Goal: Information Seeking & Learning: Learn about a topic

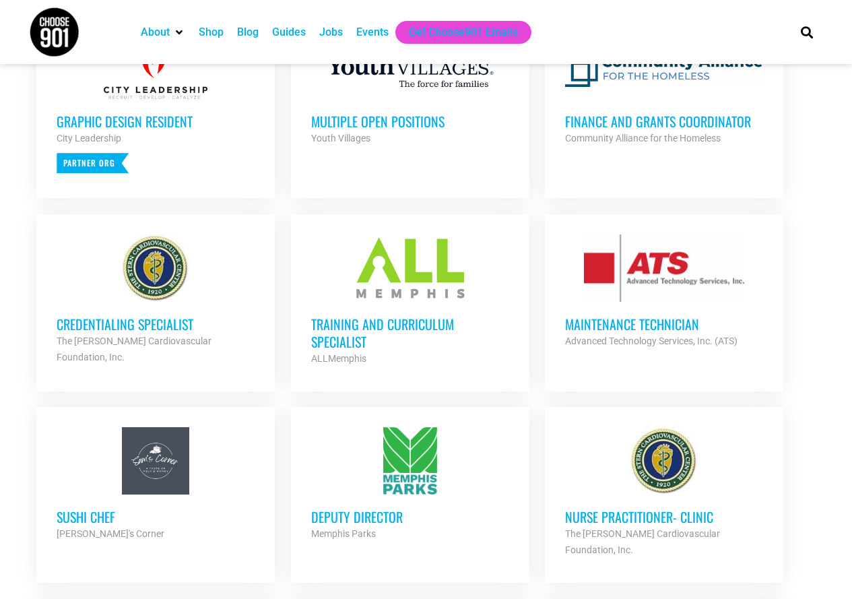
scroll to position [674, 0]
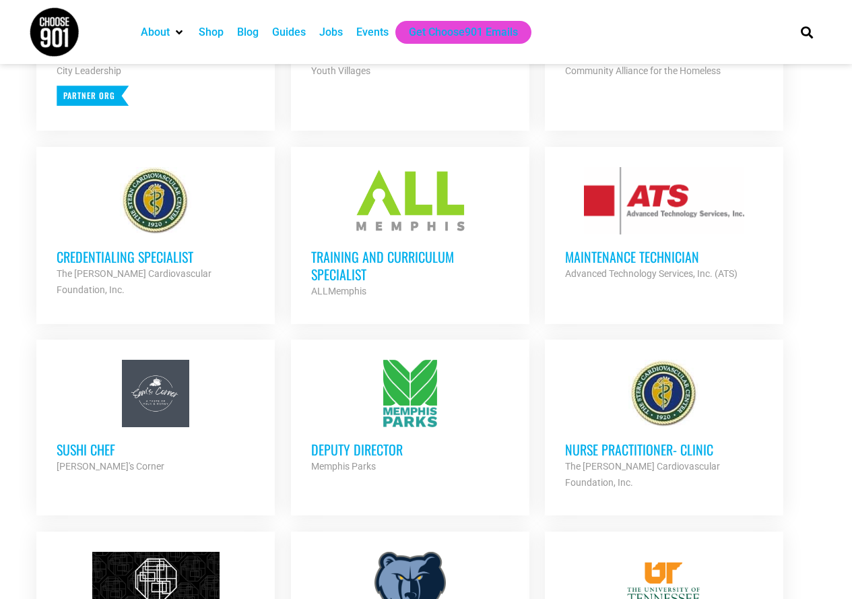
click at [370, 443] on h3 "Deputy Director" at bounding box center [410, 450] width 198 height 18
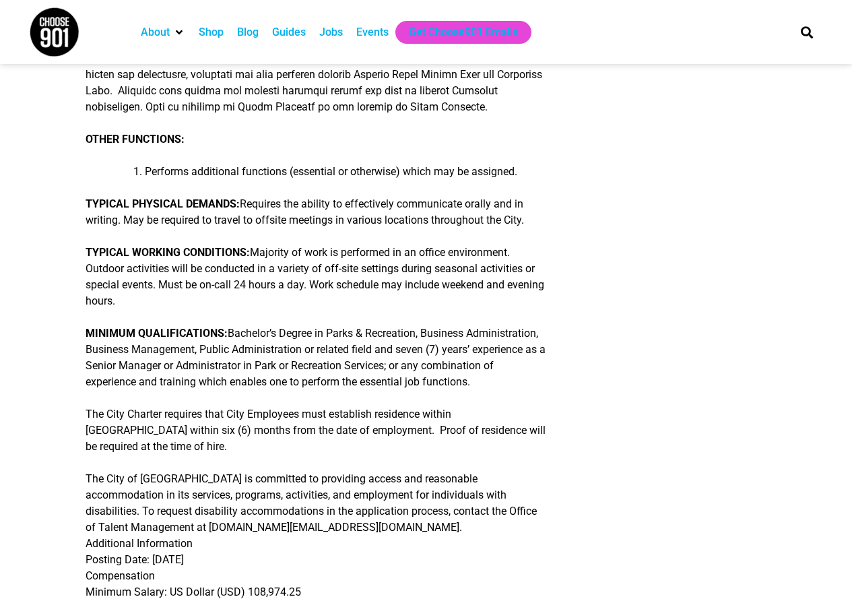
scroll to position [404, 0]
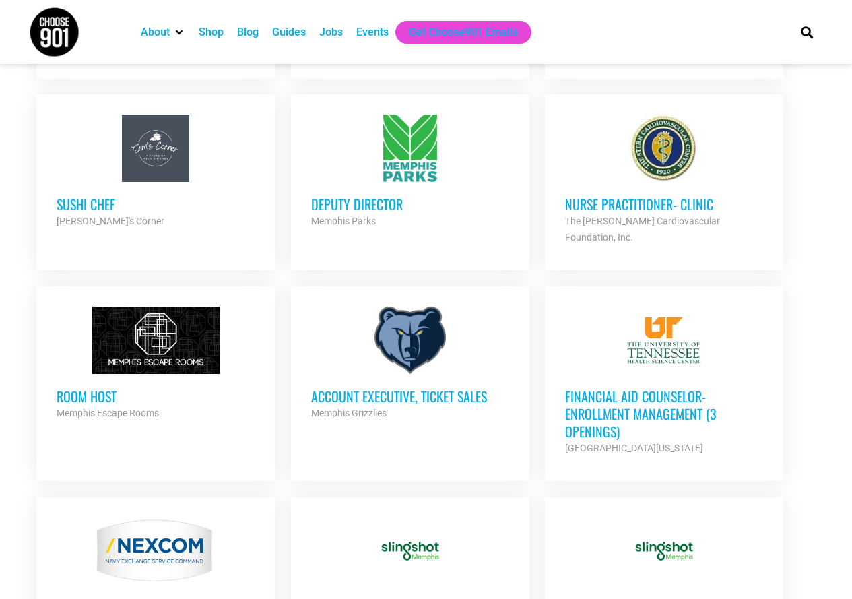
scroll to position [943, 0]
